Goal: Task Accomplishment & Management: Manage account settings

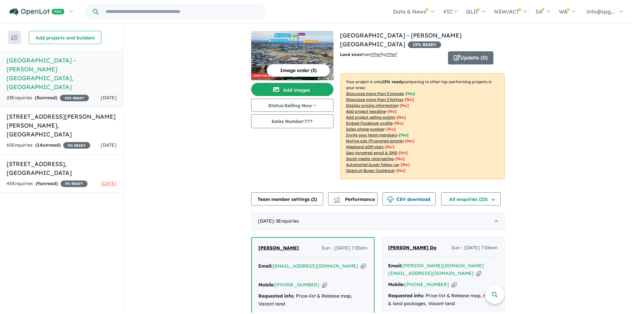
scroll to position [165, 0]
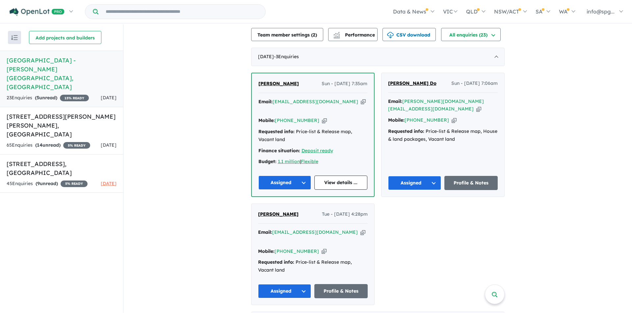
click at [290, 83] on span "Maria Nikou-Samuel" at bounding box center [278, 84] width 40 height 6
click at [402, 80] on span "Toan Do" at bounding box center [412, 83] width 48 height 6
click at [328, 219] on span "Tue - 09/09/2025, 4:28pm" at bounding box center [345, 215] width 46 height 8
click at [272, 217] on div "Jacob Muscat Tue - 09/09/2025, 4:28pm Email: jacobmuscat1996@hotmail.com Copied…" at bounding box center [313, 254] width 123 height 101
click at [274, 217] on span "Jacob Muscat" at bounding box center [278, 214] width 40 height 6
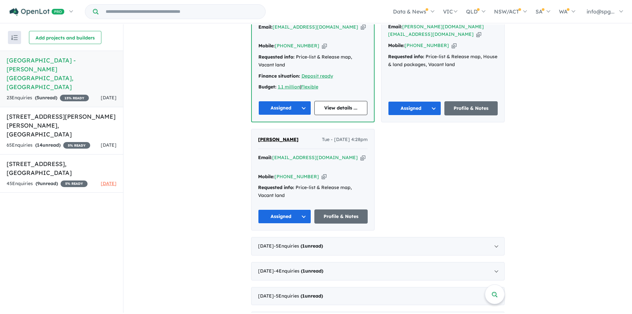
scroll to position [309, 0]
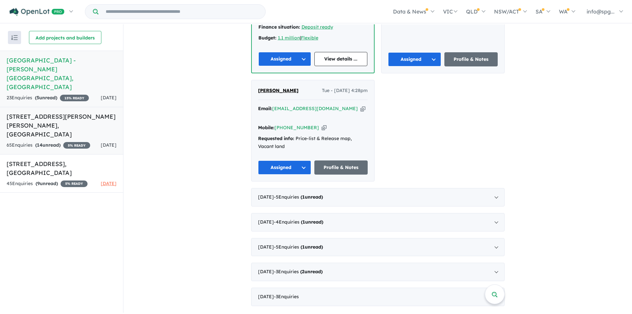
click at [43, 142] on div "65 Enquir ies ( 14 unread) 5 % READY" at bounding box center [49, 146] width 84 height 8
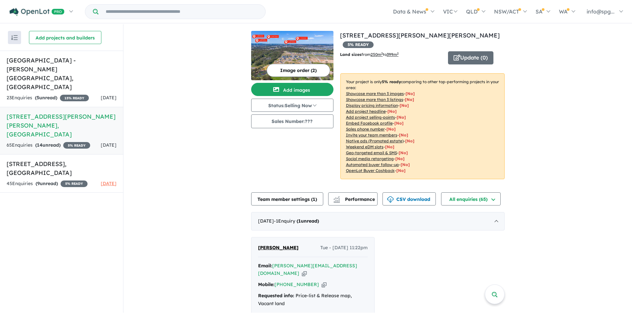
click at [268, 241] on div "Bikash Agarwalla Tue - 09/09/2025, 11:22pm Email: bikash.agarwalla27@gmail.com …" at bounding box center [313, 288] width 123 height 101
click at [271, 247] on span "[PERSON_NAME]" at bounding box center [278, 248] width 40 height 6
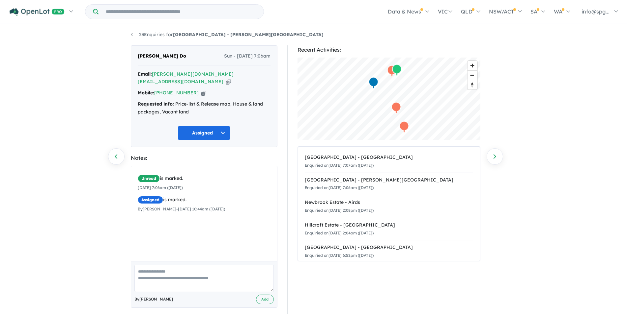
drag, startPoint x: 271, startPoint y: 33, endPoint x: 267, endPoint y: 31, distance: 4.0
click at [270, 33] on ul "23 Enquiries for Acacia Place Estate - Catherine Field" at bounding box center [313, 35] width 365 height 8
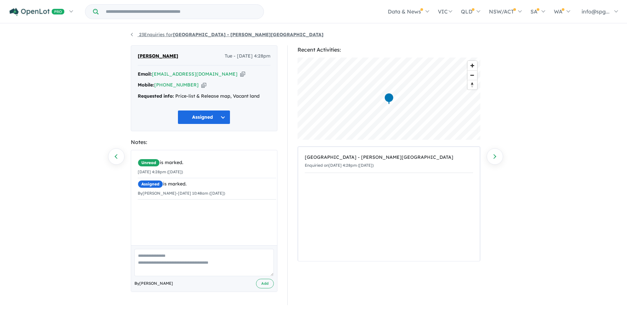
drag, startPoint x: 263, startPoint y: 33, endPoint x: 174, endPoint y: 37, distance: 89.3
click at [174, 37] on ul "23 Enquiries for [GEOGRAPHIC_DATA] - [PERSON_NAME][GEOGRAPHIC_DATA]" at bounding box center [313, 35] width 365 height 8
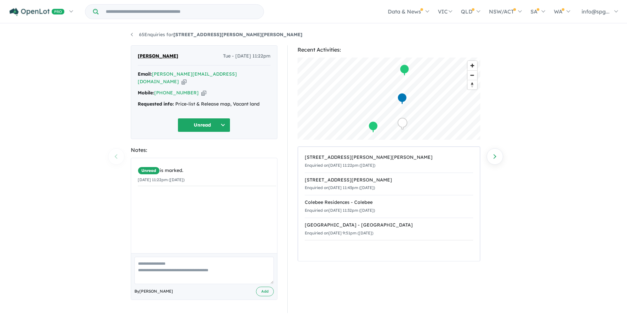
click at [216, 122] on button "Unread" at bounding box center [203, 125] width 53 height 14
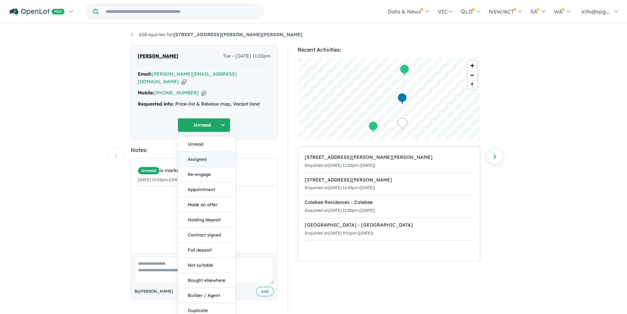
click at [187, 157] on button "Assigned" at bounding box center [206, 159] width 57 height 15
